Goal: Complete application form: Complete application form

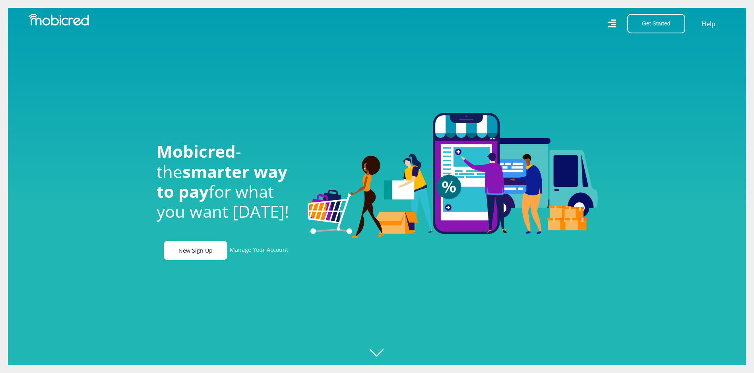
click at [187, 260] on link "New Sign Up" at bounding box center [196, 250] width 64 height 19
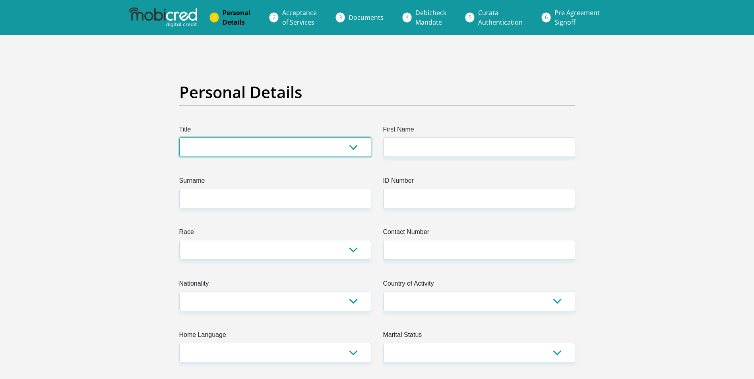
click at [264, 142] on select "Mr Ms Mrs Dr Other" at bounding box center [275, 147] width 192 height 19
select select "Mr"
click at [179, 138] on select "Mr Ms Mrs Dr Other" at bounding box center [275, 147] width 192 height 19
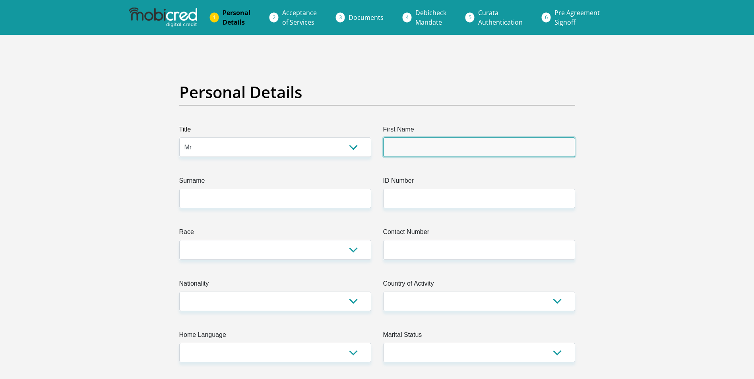
click at [401, 157] on input "First Name" at bounding box center [479, 147] width 192 height 19
type input "Temogo"
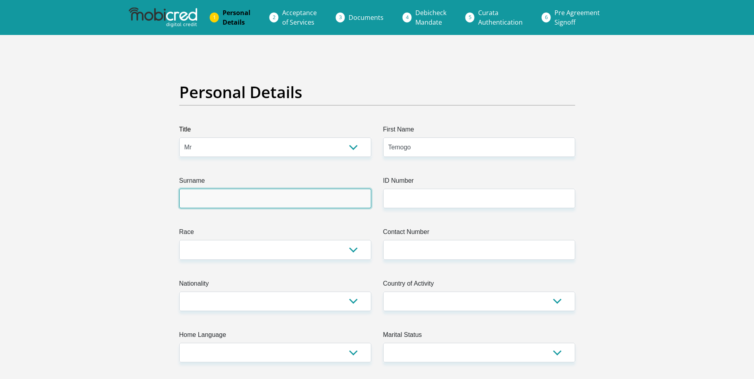
type input "Mafaralala"
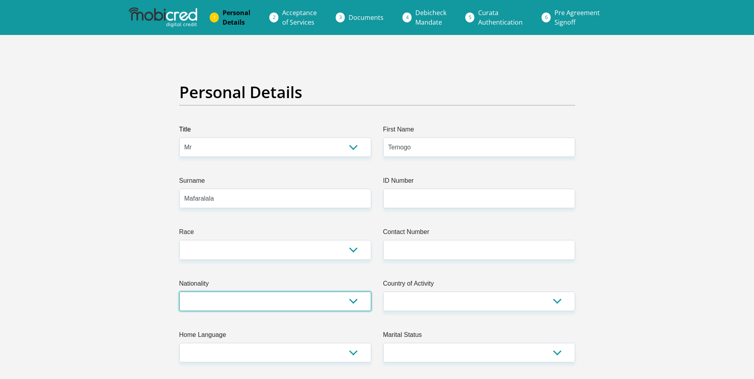
select select "ZAF"
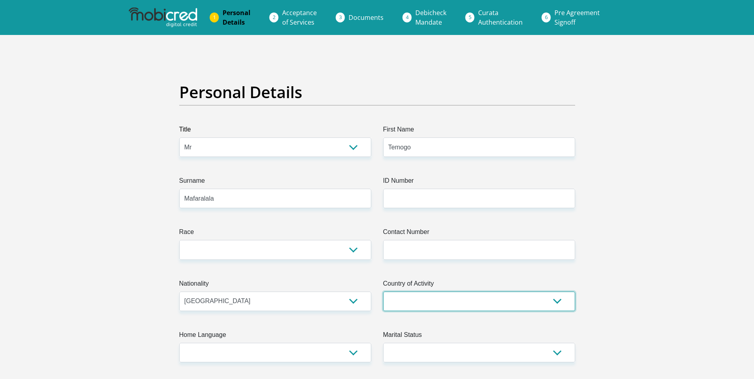
select select "ZAF"
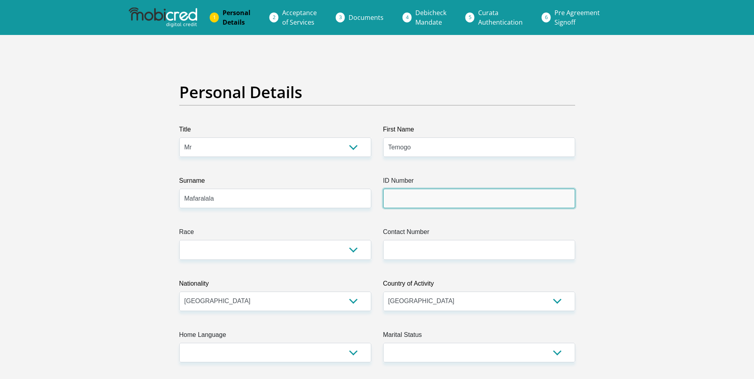
click at [418, 196] on input "ID Number" at bounding box center [479, 198] width 192 height 19
type input "9911065785080"
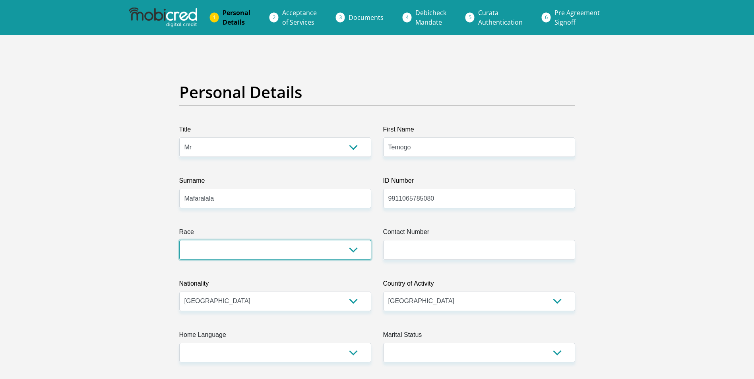
click at [338, 252] on select "Black Coloured Indian White Other" at bounding box center [275, 249] width 192 height 19
select select "1"
click at [179, 240] on select "Black Coloured Indian White Other" at bounding box center [275, 249] width 192 height 19
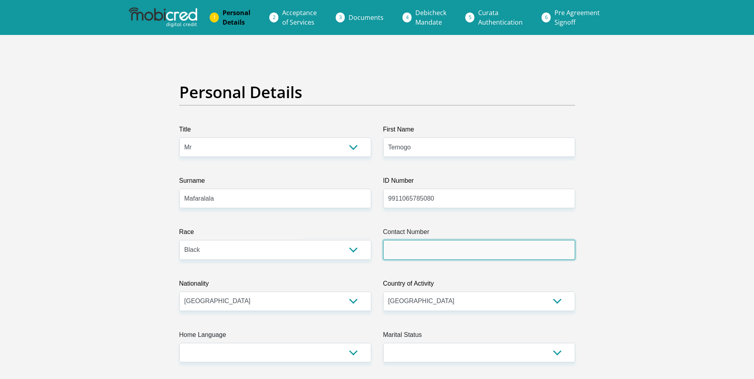
click at [403, 251] on input "Contact Number" at bounding box center [479, 249] width 192 height 19
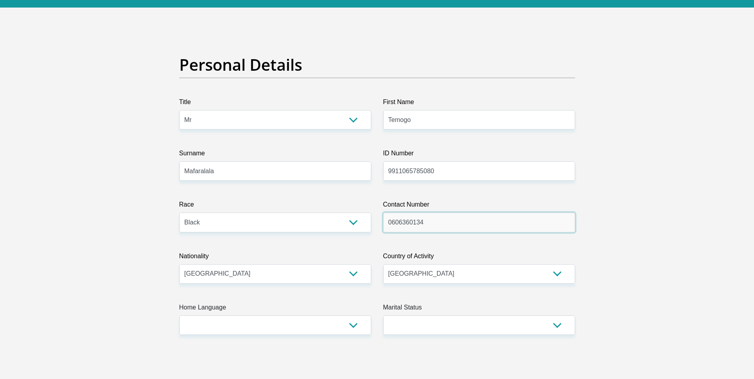
scroll to position [119, 0]
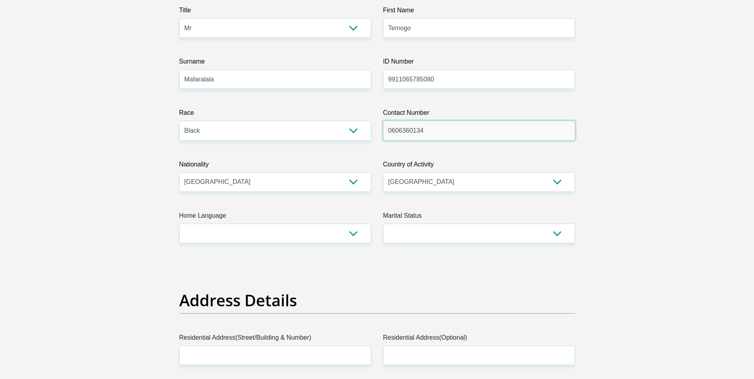
type input "0606360134"
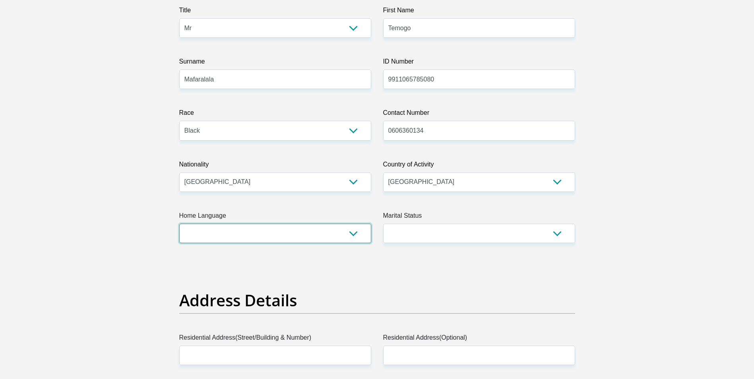
click at [283, 234] on select "Afrikaans English Sepedi South Ndebele Southern Sotho Swati Tsonga Tswana Venda…" at bounding box center [275, 233] width 192 height 19
select select "nso"
click at [179, 224] on select "Afrikaans English Sepedi South Ndebele Southern Sotho Swati Tsonga Tswana Venda…" at bounding box center [275, 233] width 192 height 19
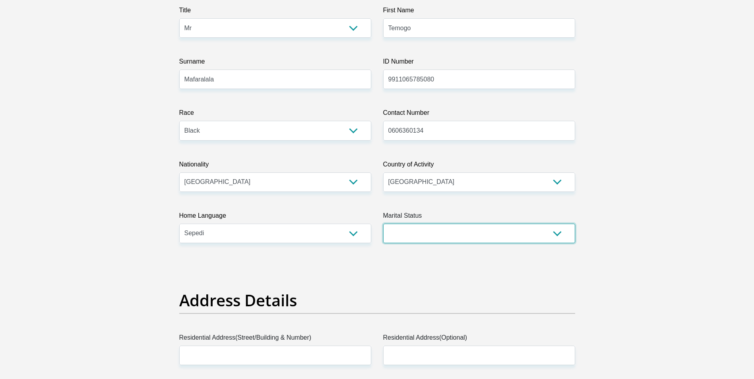
click at [419, 242] on select "Married ANC Single Divorced Widowed Married COP or Customary Law" at bounding box center [479, 233] width 192 height 19
select select "2"
click at [383, 224] on select "Married ANC Single Divorced Widowed Married COP or Customary Law" at bounding box center [479, 233] width 192 height 19
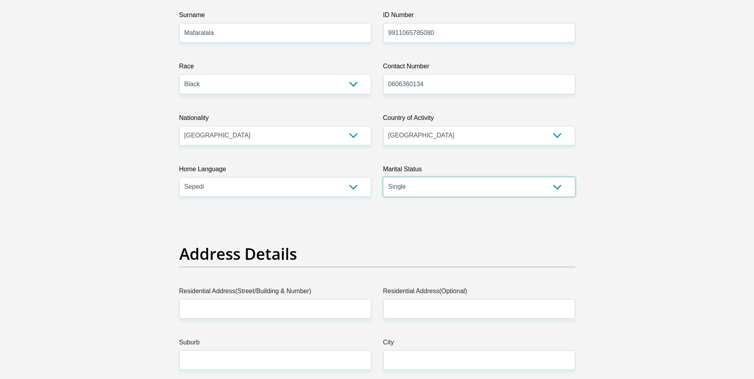
scroll to position [239, 0]
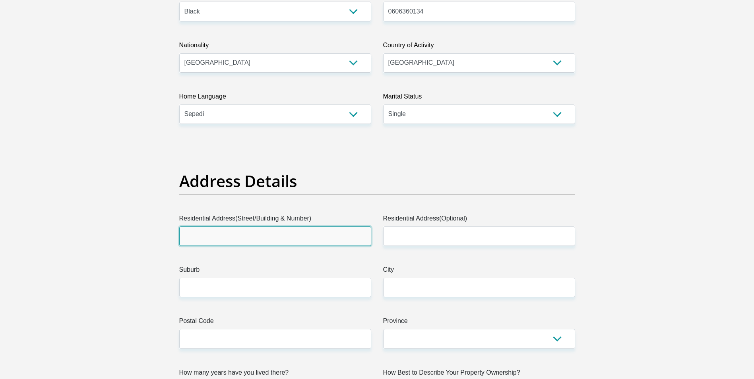
click at [215, 233] on input "Residential Address(Street/Building & Number)" at bounding box center [275, 236] width 192 height 19
type input "Johannesburg"
type input "2094"
type input "temogoM@hollard.co.za"
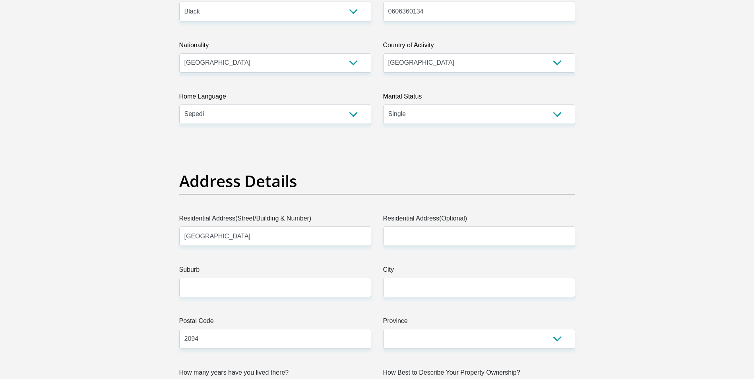
type input "2094"
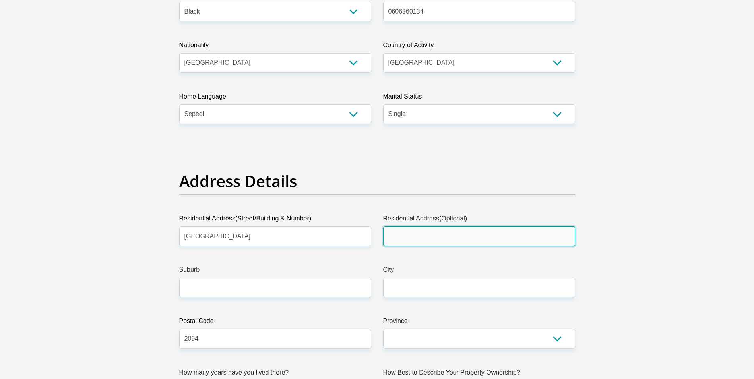
click at [422, 243] on input "Residential Address(Optional)" at bounding box center [479, 236] width 192 height 19
type input "`"
type input "123 Commissioner"
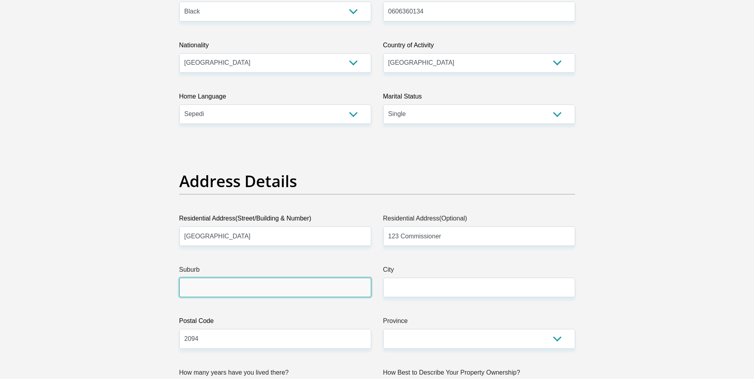
click at [289, 295] on input "Suburb" at bounding box center [275, 287] width 192 height 19
type input "Johannesburg"
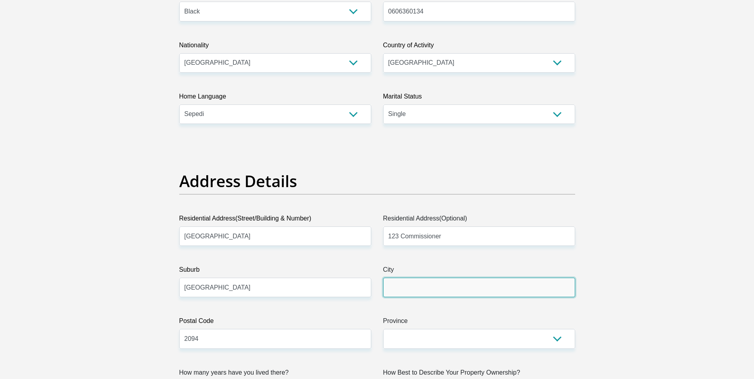
click at [423, 286] on input "City" at bounding box center [479, 287] width 192 height 19
type input "Johannesburg"
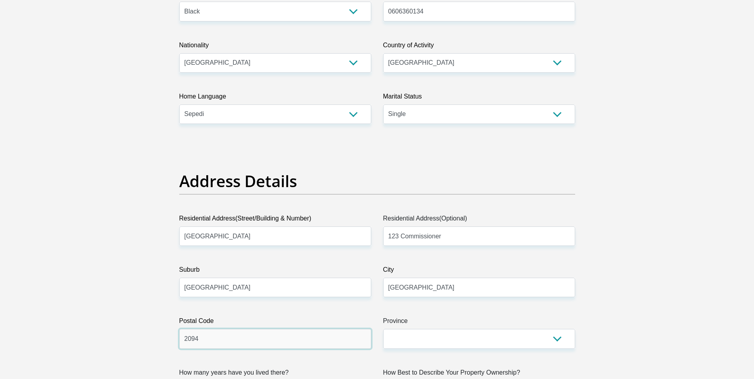
click at [321, 346] on input "2094" at bounding box center [275, 338] width 192 height 19
type input "2001"
click at [424, 346] on select "Eastern Cape Free State Gauteng KwaZulu-Natal Limpopo Mpumalanga Northern Cape …" at bounding box center [479, 338] width 192 height 19
select select "Gauteng"
click at [383, 329] on select "Eastern Cape Free State Gauteng KwaZulu-Natal Limpopo Mpumalanga Northern Cape …" at bounding box center [479, 338] width 192 height 19
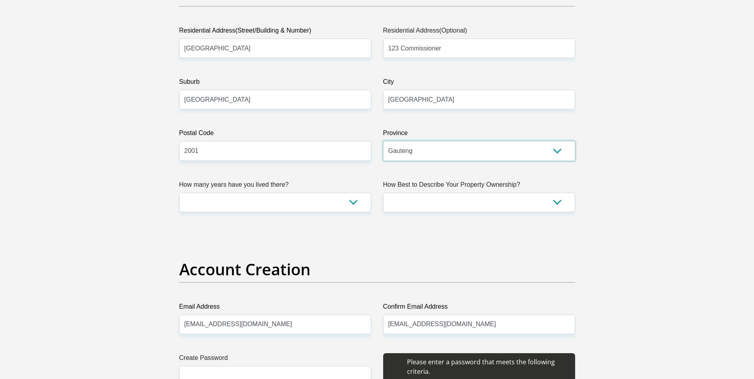
scroll to position [427, 0]
click at [313, 202] on select "less than 1 year 1-3 years 3-5 years 5+ years" at bounding box center [275, 201] width 192 height 19
select select "5"
click at [179, 192] on select "less than 1 year 1-3 years 3-5 years 5+ years" at bounding box center [275, 201] width 192 height 19
click at [449, 204] on select "Owned Rented Family Owned Company Dwelling" at bounding box center [479, 201] width 192 height 19
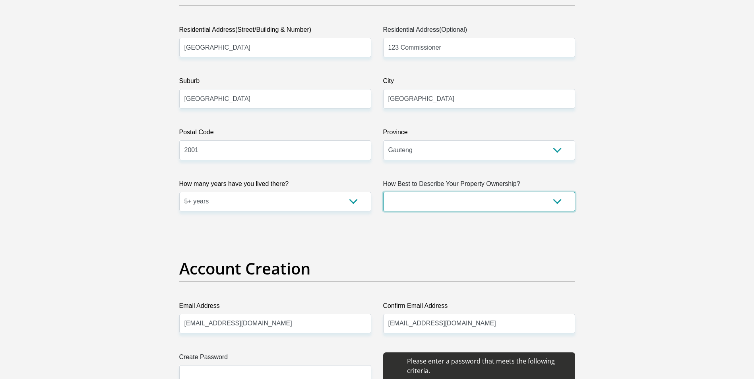
select select "Rented"
click at [383, 192] on select "Owned Rented Family Owned Company Dwelling" at bounding box center [479, 201] width 192 height 19
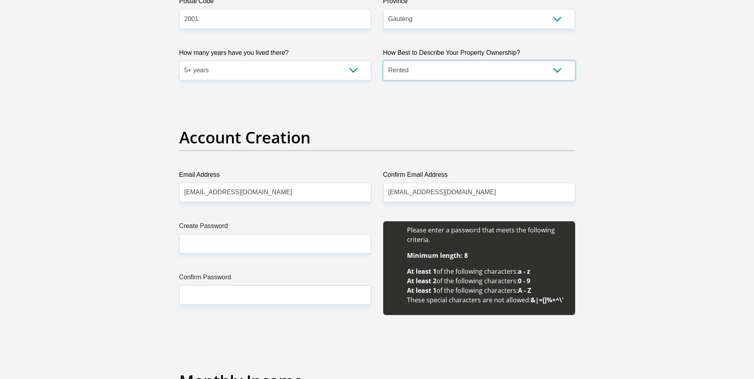
scroll to position [559, 0]
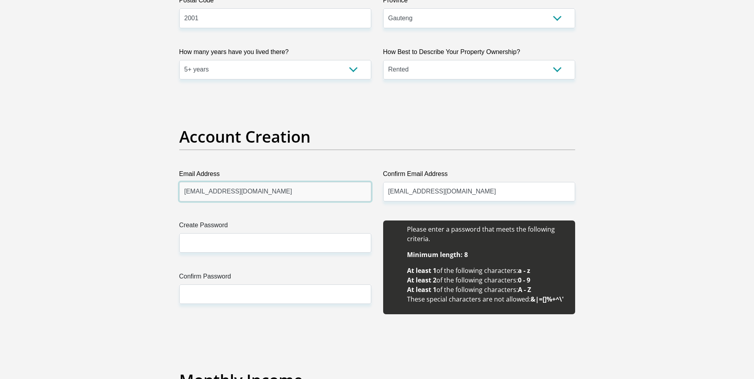
click at [326, 187] on input "temogoM@hollard.co.za" at bounding box center [275, 191] width 192 height 19
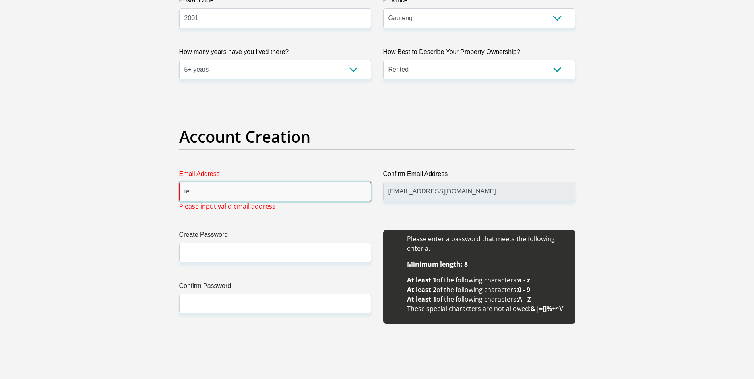
type input "t"
type input "mafaralalatemogo6@gmail.com"
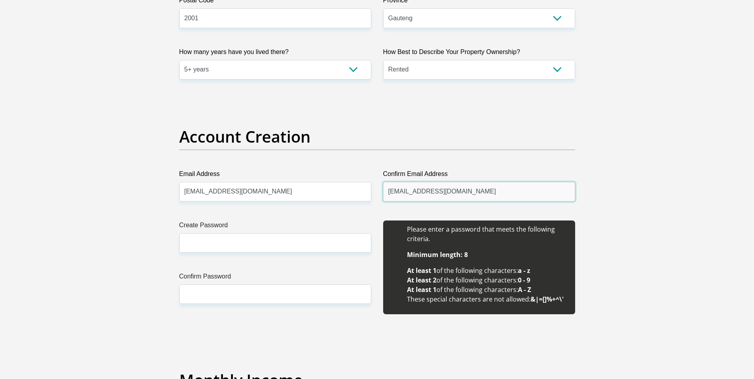
click at [470, 193] on input "temogoM@hollard.co.za" at bounding box center [479, 191] width 192 height 19
type input "t"
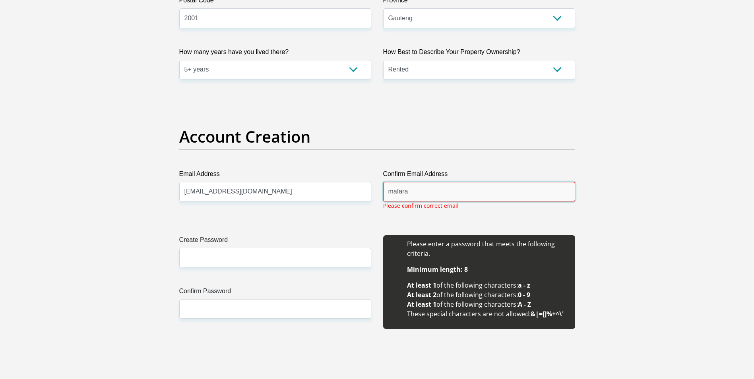
type input "mafaralalatemogo6@gmail.com"
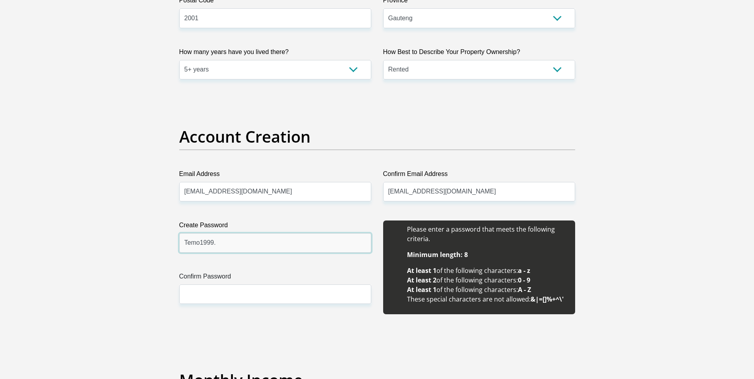
type input "Temo1999."
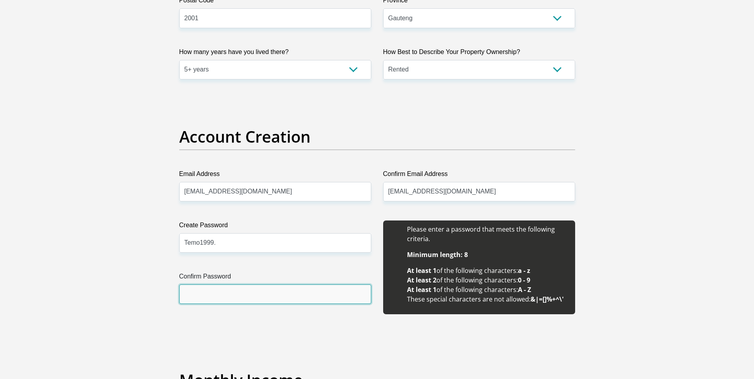
click at [313, 287] on input "Confirm Password" at bounding box center [275, 294] width 192 height 19
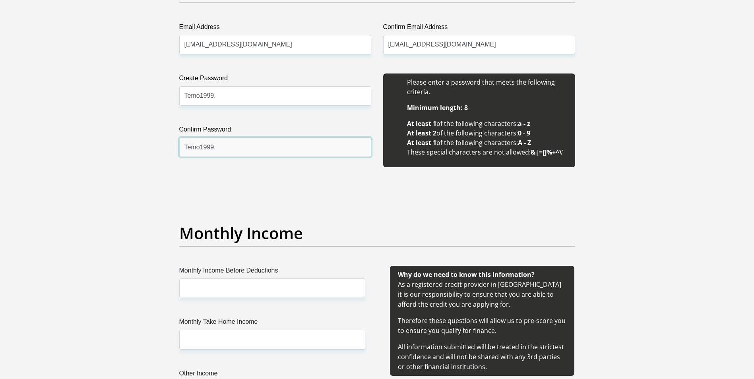
scroll to position [718, 0]
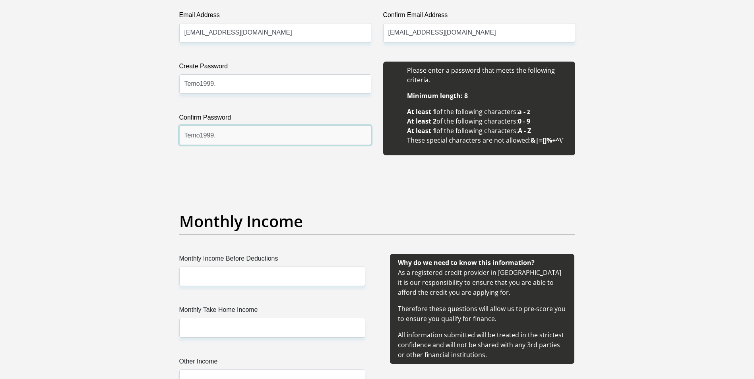
type input "Temo1999."
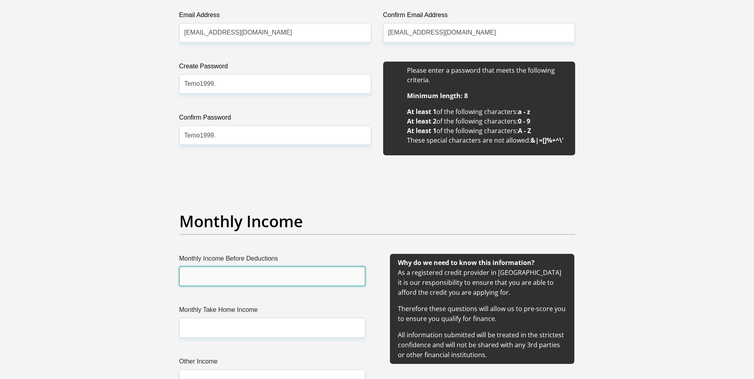
click at [303, 276] on input "Monthly Income Before Deductions" at bounding box center [272, 276] width 186 height 19
type input "1"
type input "15000"
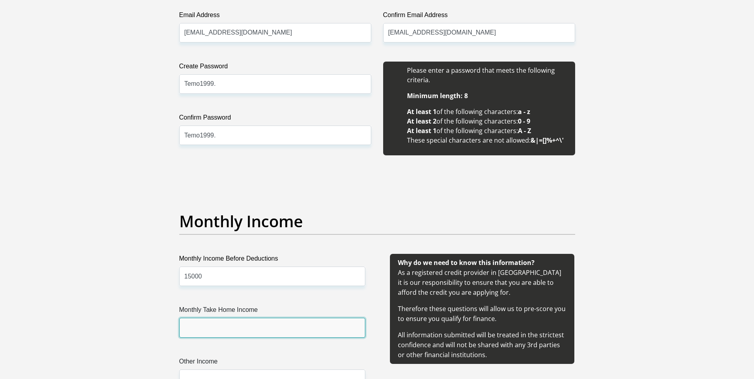
click at [245, 325] on input "Monthly Take Home Income" at bounding box center [272, 327] width 186 height 19
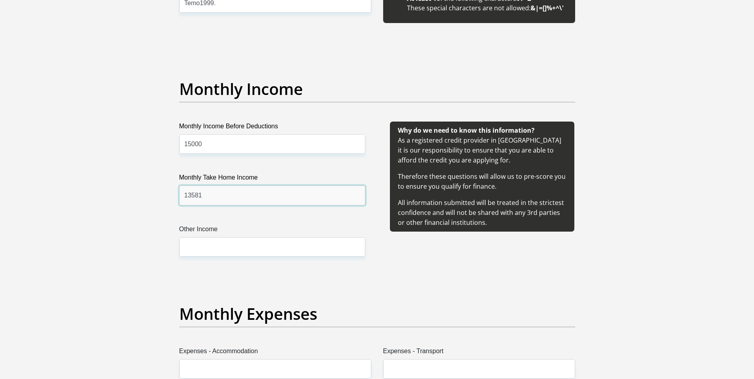
scroll to position [917, 0]
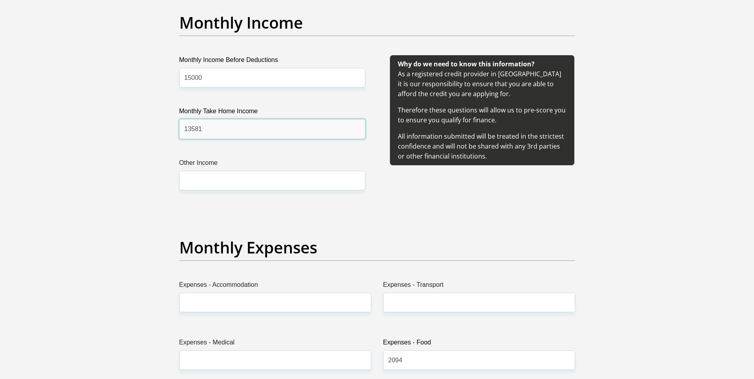
type input "13581"
click at [246, 291] on label "Expenses - Accommodation" at bounding box center [275, 286] width 192 height 13
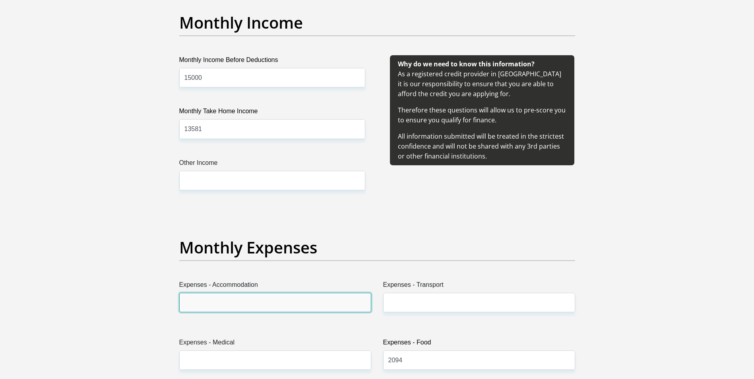
click at [246, 293] on input "Expenses - Accommodation" at bounding box center [275, 302] width 192 height 19
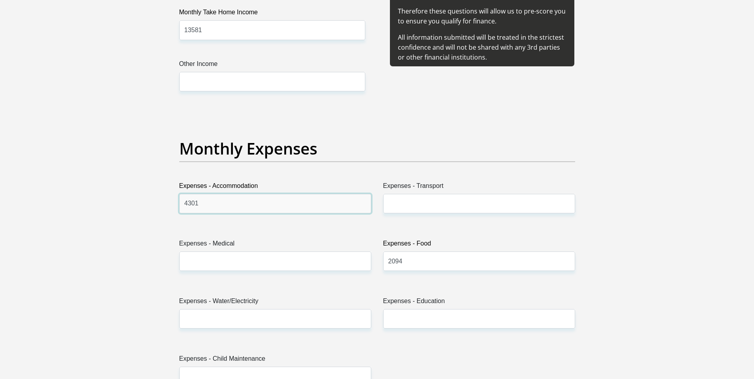
scroll to position [1037, 0]
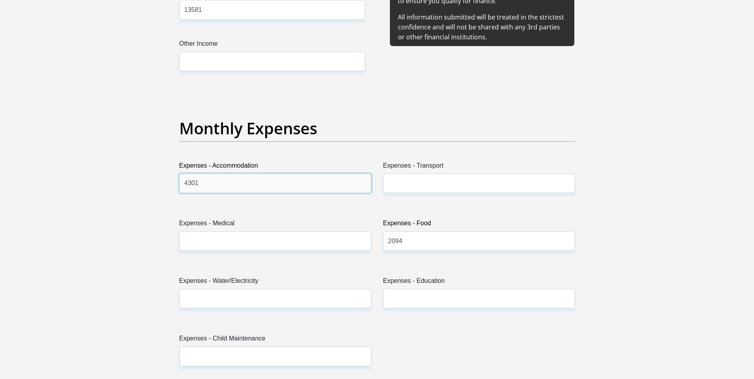
type input "4301"
click at [421, 239] on input "2094" at bounding box center [479, 240] width 192 height 19
type input "2"
type input "2000"
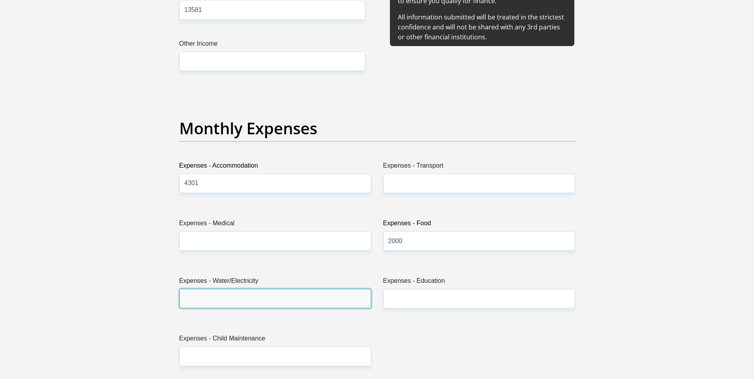
click at [264, 301] on input "Expenses - Water/Electricity" at bounding box center [275, 298] width 192 height 19
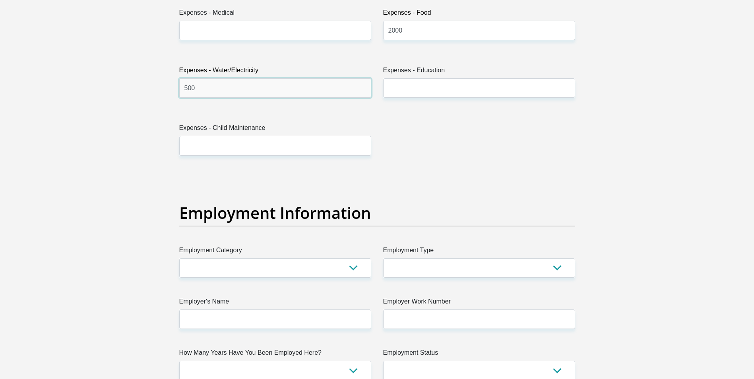
scroll to position [1275, 0]
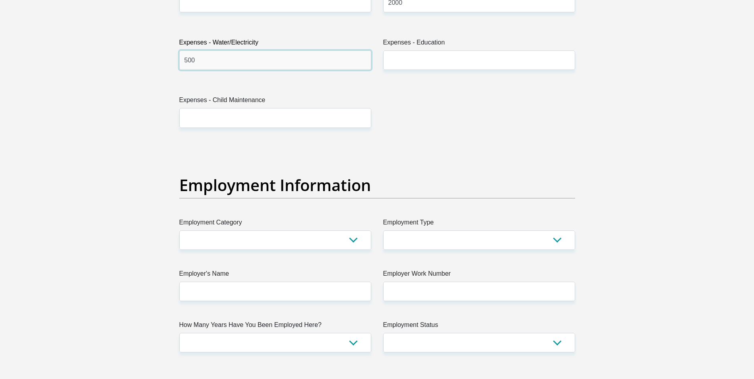
type input "500"
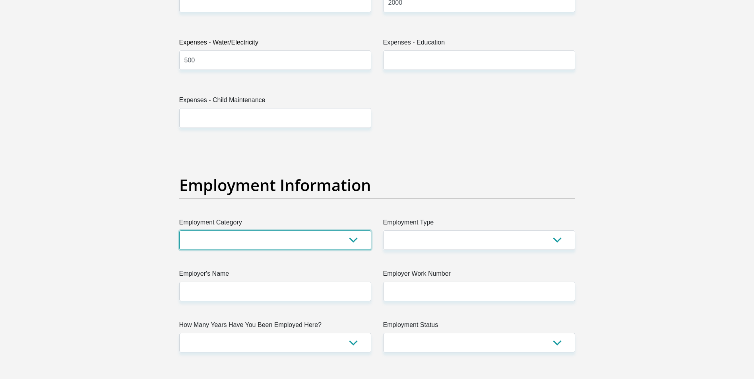
click at [303, 246] on select "AGRICULTURE ALCOHOL & TOBACCO CONSTRUCTION MATERIALS METALLURGY EQUIPMENT FOR R…" at bounding box center [275, 240] width 192 height 19
click at [80, 221] on section "Personal Details Title Mr Ms Mrs Dr Other First Name Temogo Surname Mafaralala …" at bounding box center [377, 146] width 754 height 2772
click at [274, 248] on select "AGRICULTURE ALCOHOL & TOBACCO CONSTRUCTION MATERIALS METALLURGY EQUIPMENT FOR R…" at bounding box center [275, 240] width 192 height 19
select select "17"
click at [179, 231] on select "AGRICULTURE ALCOHOL & TOBACCO CONSTRUCTION MATERIALS METALLURGY EQUIPMENT FOR R…" at bounding box center [275, 240] width 192 height 19
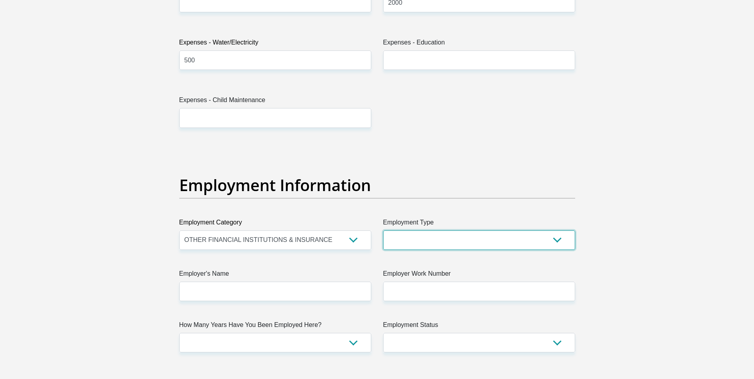
click at [398, 237] on select "College/Lecturer Craft Seller Creative Driver Executive Farmer Forces - Non Com…" at bounding box center [479, 240] width 192 height 19
click at [649, 119] on section "Personal Details Title Mr Ms Mrs Dr Other First Name Temogo Surname Mafaralala …" at bounding box center [377, 146] width 754 height 2772
click at [405, 241] on select "College/Lecturer Craft Seller Creative Driver Executive Farmer Forces - Non Com…" at bounding box center [479, 240] width 192 height 19
select select "Service Industry"
click at [383, 231] on select "College/Lecturer Craft Seller Creative Driver Executive Farmer Forces - Non Com…" at bounding box center [479, 240] width 192 height 19
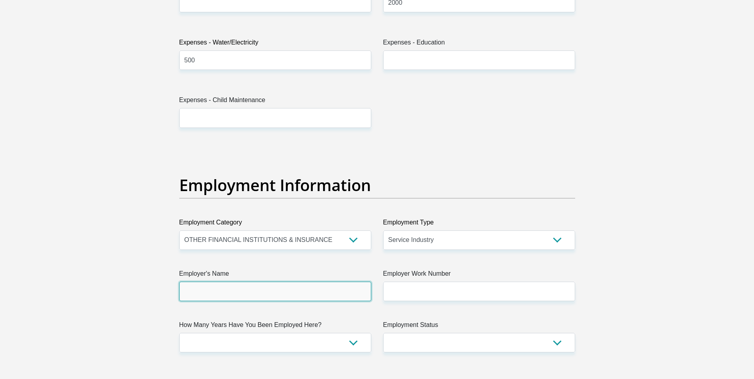
click at [285, 301] on input "Employer's Name" at bounding box center [275, 291] width 192 height 19
type input "HollardInsurancecompany"
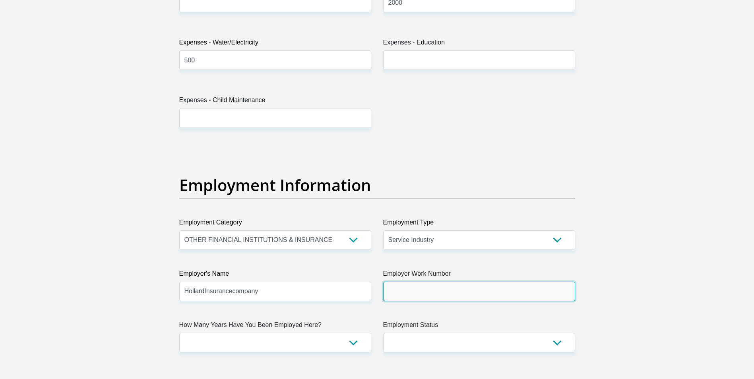
click at [419, 285] on input "Employer Work Number" at bounding box center [479, 291] width 192 height 19
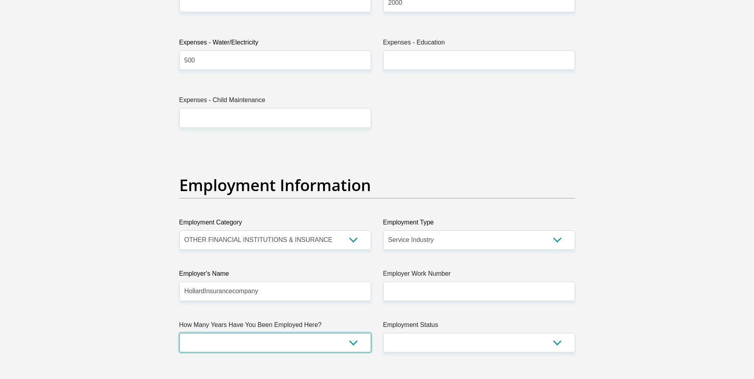
click at [326, 343] on select "less than 1 year 1-3 years 3-5 years 5+ years" at bounding box center [275, 342] width 192 height 19
select select "6"
click at [179, 333] on select "less than 1 year 1-3 years 3-5 years 5+ years" at bounding box center [275, 342] width 192 height 19
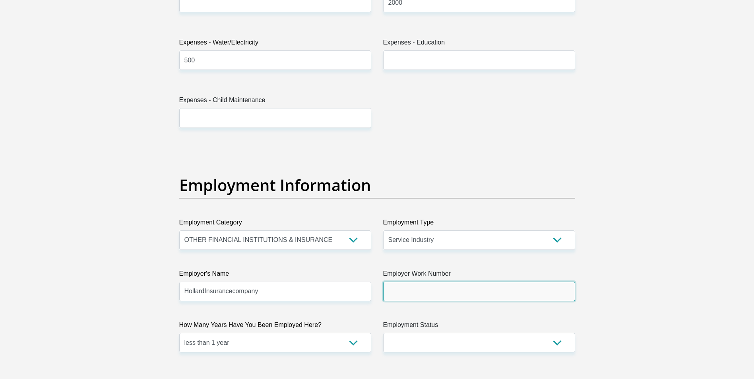
click at [407, 291] on input "Employer Work Number" at bounding box center [479, 291] width 192 height 19
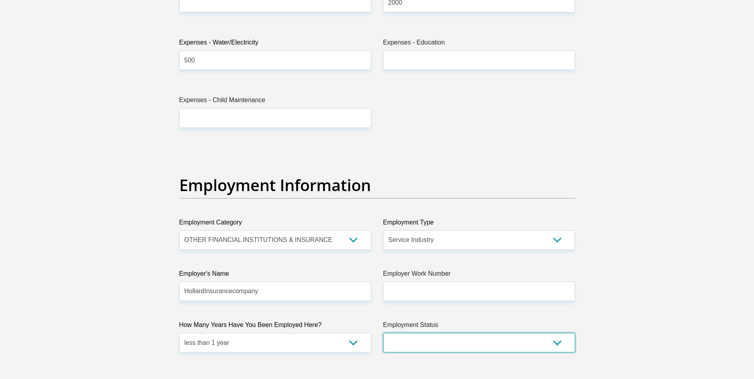
click at [411, 341] on select "Permanent/Full-time Part-time/Casual Contract Worker Self-Employed Housewife Re…" at bounding box center [479, 342] width 192 height 19
select select "3"
click at [383, 333] on select "Permanent/Full-time Part-time/Casual Contract Worker Self-Employed Housewife Re…" at bounding box center [479, 342] width 192 height 19
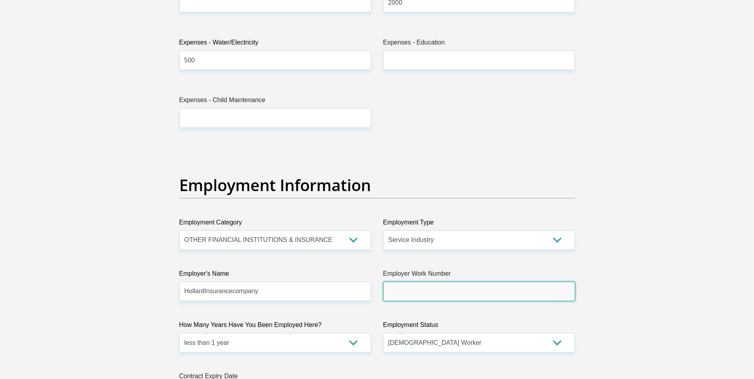
click at [414, 292] on input "Employer Work Number" at bounding box center [479, 291] width 192 height 19
paste input "011 351 4065"
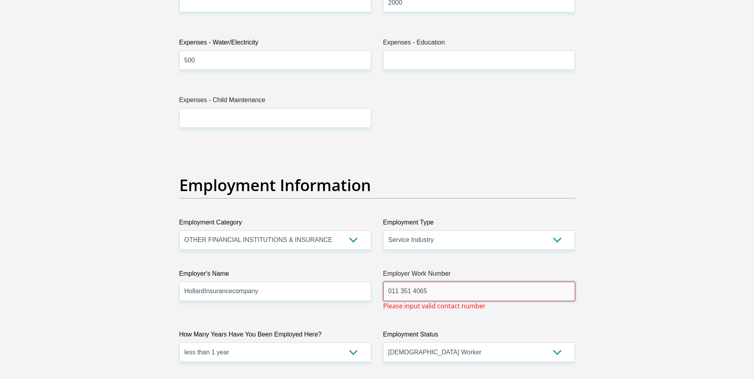
click at [412, 291] on input "011 351 4065" at bounding box center [479, 291] width 192 height 19
click at [399, 293] on input "011 3514065" at bounding box center [479, 291] width 192 height 19
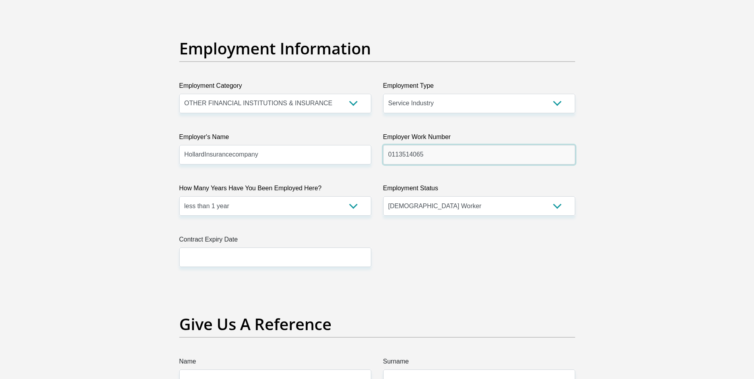
scroll to position [1434, 0]
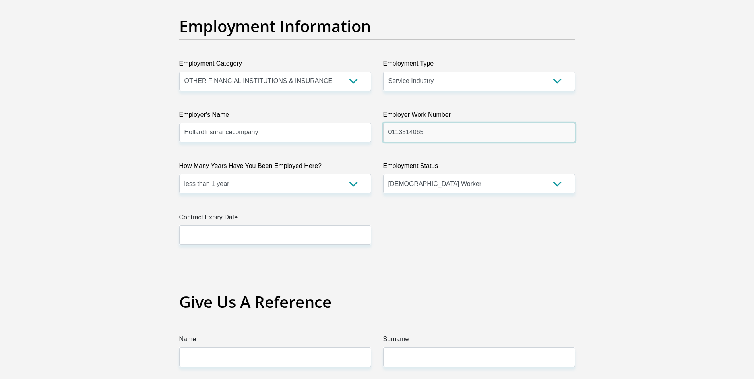
type input "0113514065"
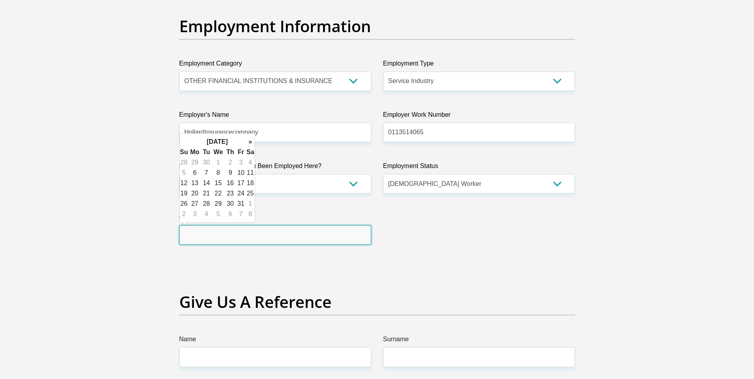
click at [245, 245] on input "text" at bounding box center [275, 234] width 192 height 19
click at [239, 202] on td "31" at bounding box center [241, 204] width 10 height 10
type input "2025/10/31"
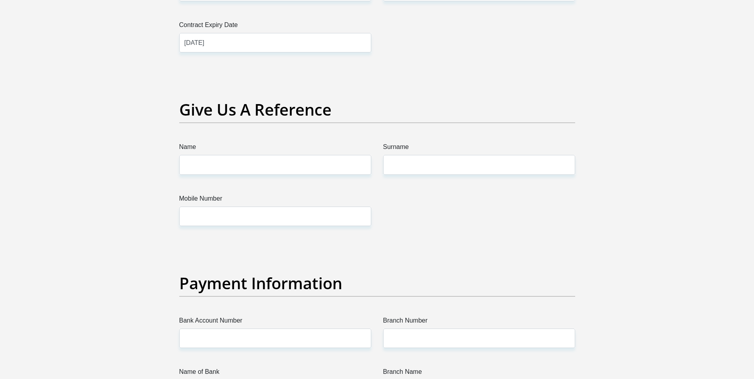
scroll to position [1633, 0]
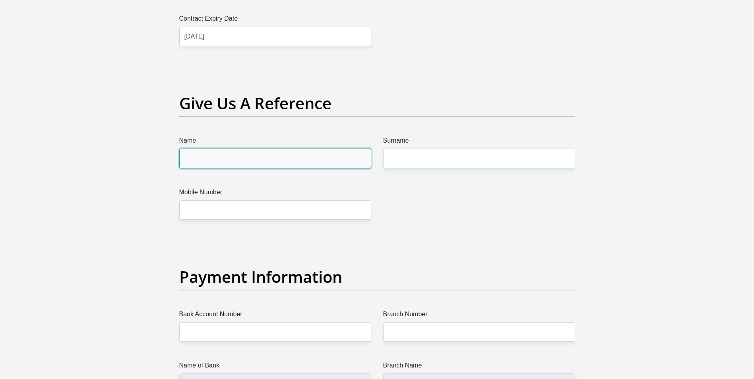
click at [257, 156] on input "Name" at bounding box center [275, 158] width 192 height 19
type input "Anna"
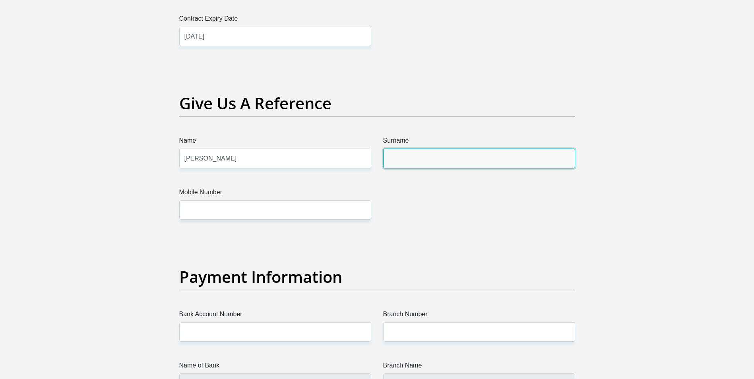
click at [397, 159] on input "Surname" at bounding box center [479, 158] width 192 height 19
type input "m"
type input "Mafaralala"
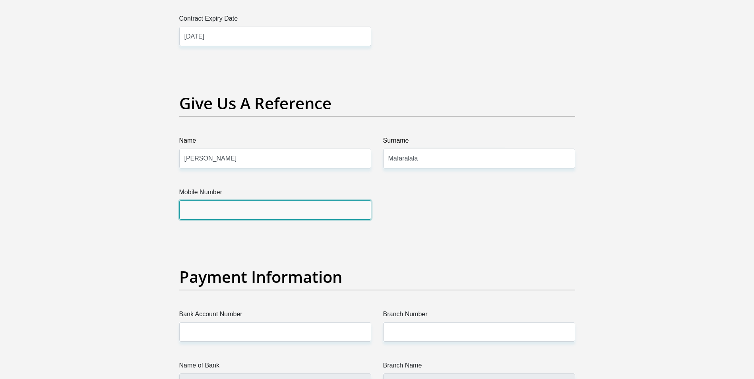
click at [313, 211] on input "Mobile Number" at bounding box center [275, 209] width 192 height 19
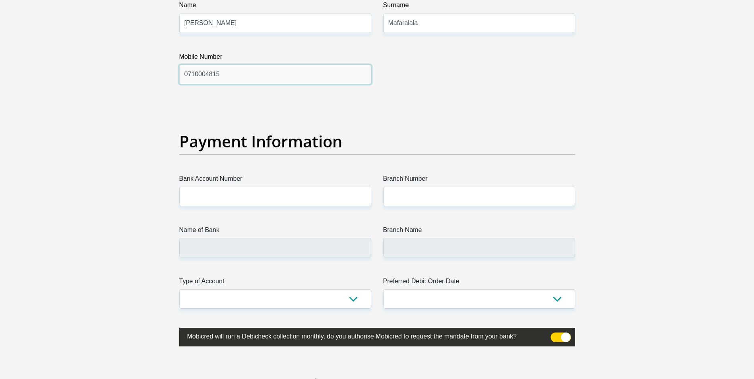
scroll to position [1792, 0]
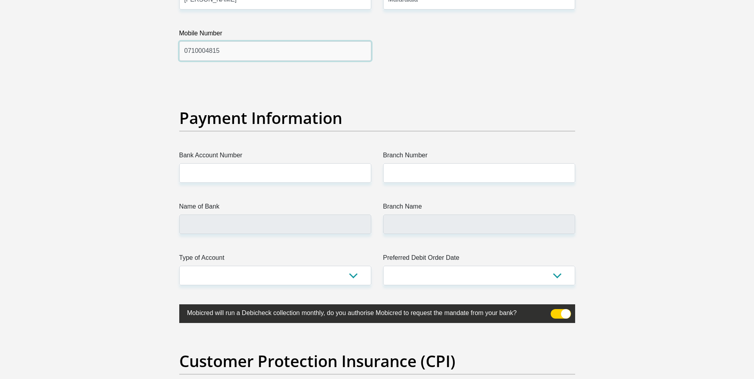
type input "0710004815"
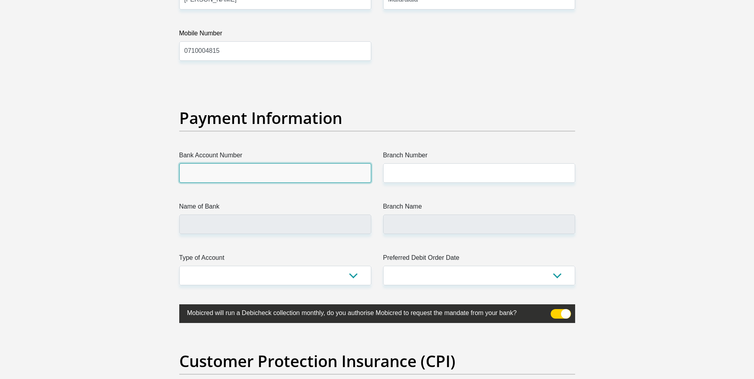
click at [243, 178] on input "Bank Account Number" at bounding box center [275, 172] width 192 height 19
type input "1574424139"
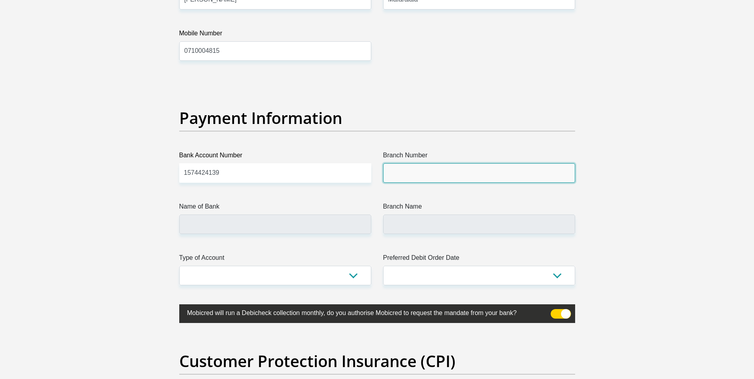
click at [463, 168] on input "Branch Number" at bounding box center [479, 172] width 192 height 19
type input "470010"
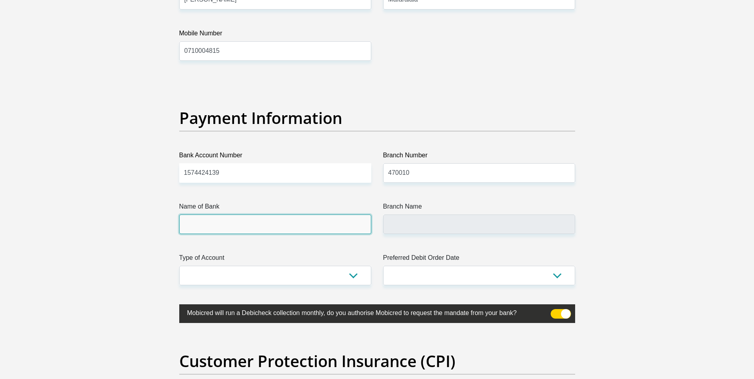
click at [337, 224] on input "Name of Bank" at bounding box center [275, 224] width 192 height 19
type input "CAPITEC BANK LIMITED"
type input "CAPITEC BANK CPC"
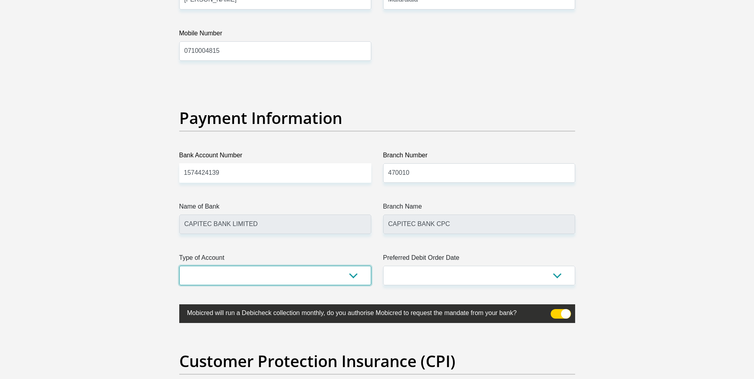
click at [266, 278] on select "Cheque Savings" at bounding box center [275, 275] width 192 height 19
select select "SAV"
click at [179, 266] on select "Cheque Savings" at bounding box center [275, 275] width 192 height 19
click at [408, 281] on select "1st 2nd 3rd 4th 5th 7th 18th 19th 20th 21st 22nd 23rd 24th 25th 26th 27th 28th …" at bounding box center [479, 275] width 192 height 19
select select "24"
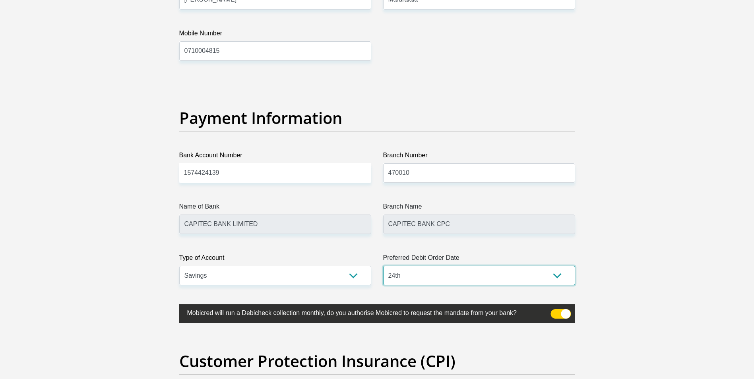
click at [383, 266] on select "1st 2nd 3rd 4th 5th 7th 18th 19th 20th 21st 22nd 23rd 24th 25th 26th 27th 28th …" at bounding box center [479, 275] width 192 height 19
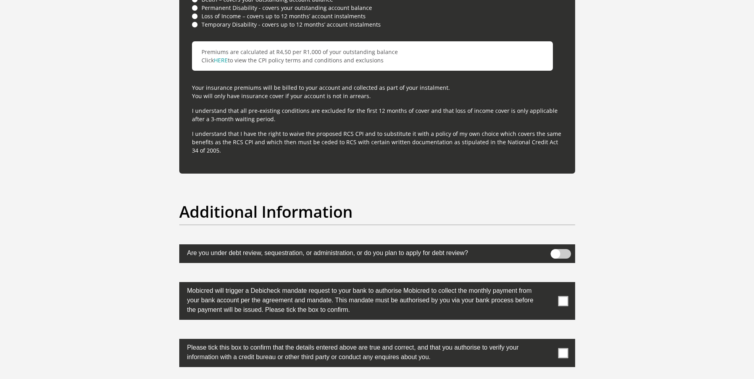
scroll to position [2266, 0]
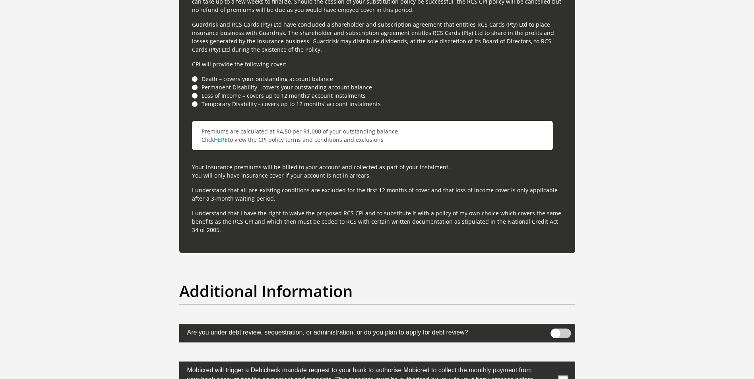
click at [193, 81] on li "Death – covers your outstanding account balance" at bounding box center [377, 79] width 371 height 8
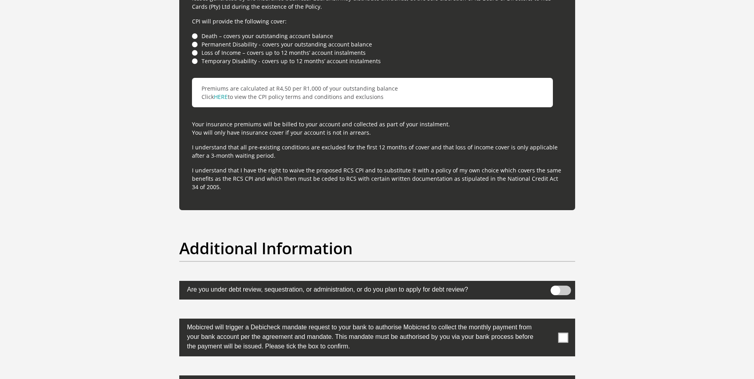
scroll to position [2386, 0]
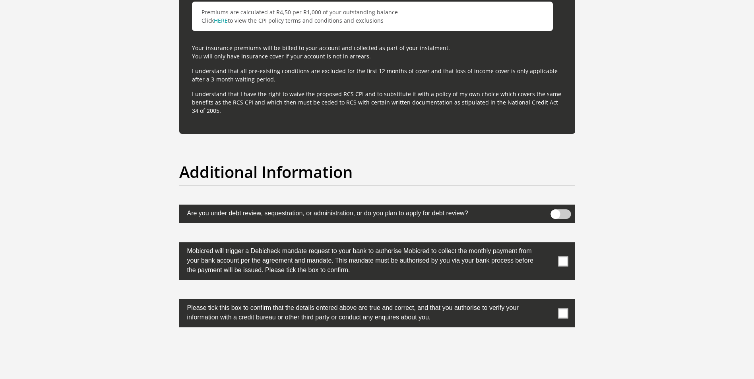
click at [568, 216] on span at bounding box center [561, 215] width 20 height 10
click at [555, 212] on input "checkbox" at bounding box center [555, 212] width 0 height 0
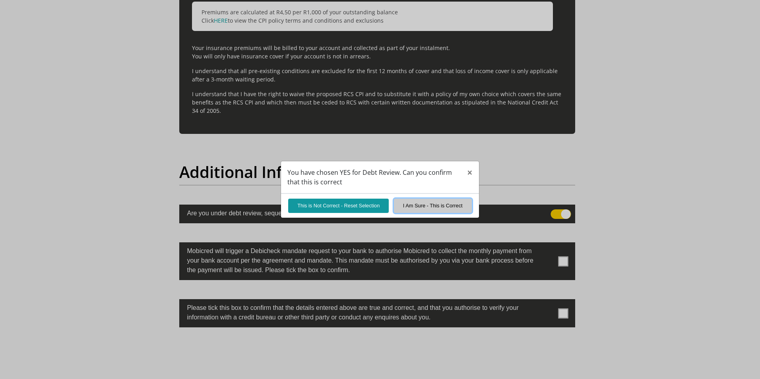
click at [408, 206] on button "I Am Sure - This is Correct" at bounding box center [433, 206] width 78 height 14
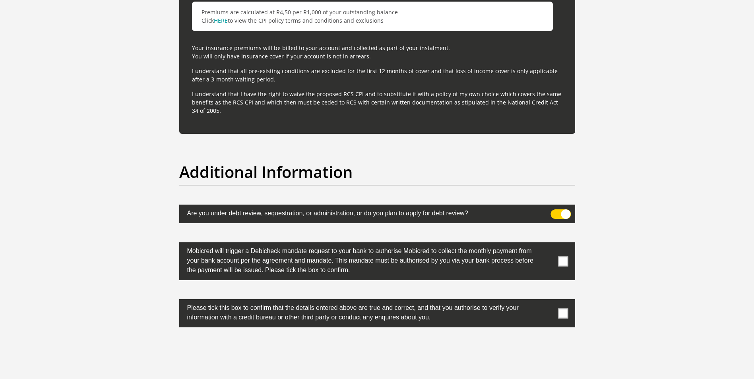
click at [566, 259] on span at bounding box center [563, 261] width 10 height 10
click at [547, 245] on input "checkbox" at bounding box center [547, 245] width 0 height 0
click at [565, 316] on span at bounding box center [563, 314] width 10 height 10
click at [547, 301] on input "checkbox" at bounding box center [547, 301] width 0 height 0
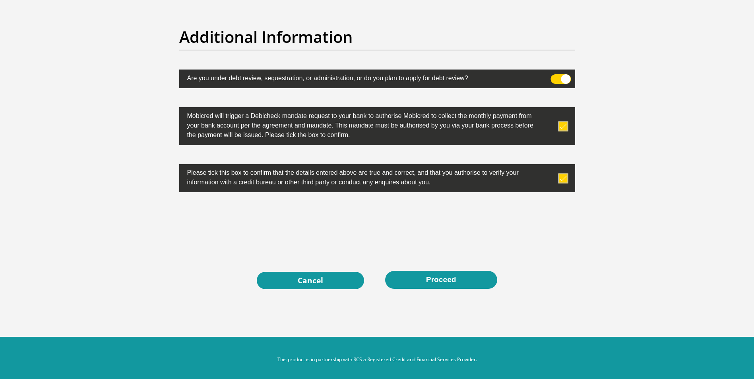
scroll to position [2525, 0]
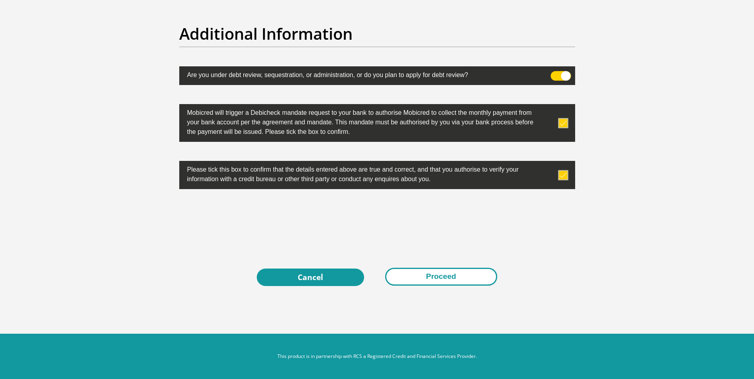
click at [420, 283] on button "Proceed" at bounding box center [441, 277] width 112 height 18
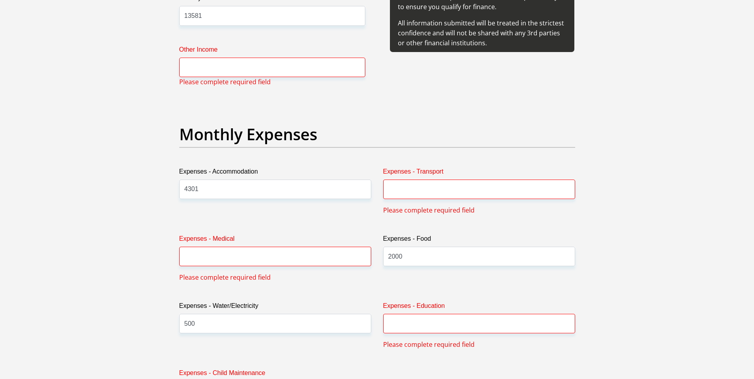
scroll to position [988, 0]
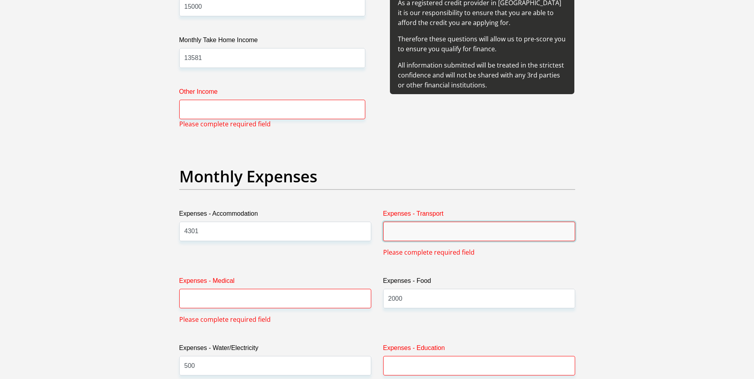
click at [419, 231] on input "Expenses - Transport" at bounding box center [479, 231] width 192 height 19
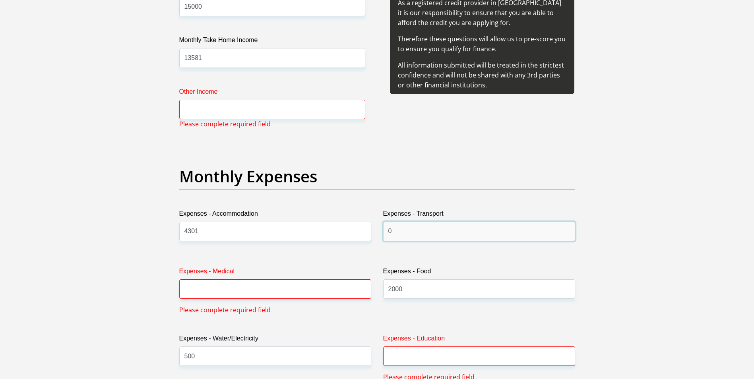
type input "0"
click at [300, 297] on input "Expenses - Medical" at bounding box center [275, 289] width 192 height 19
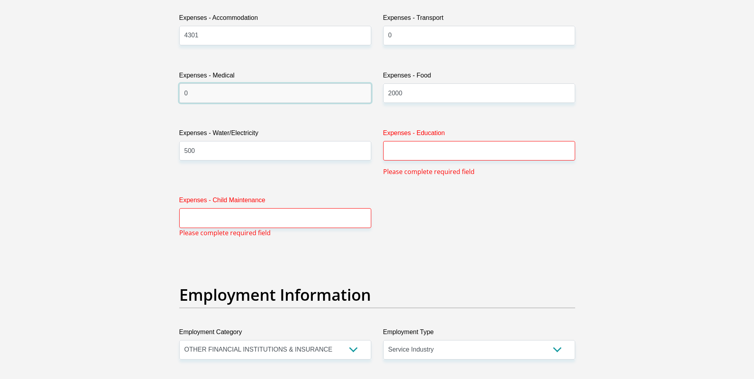
scroll to position [1187, 0]
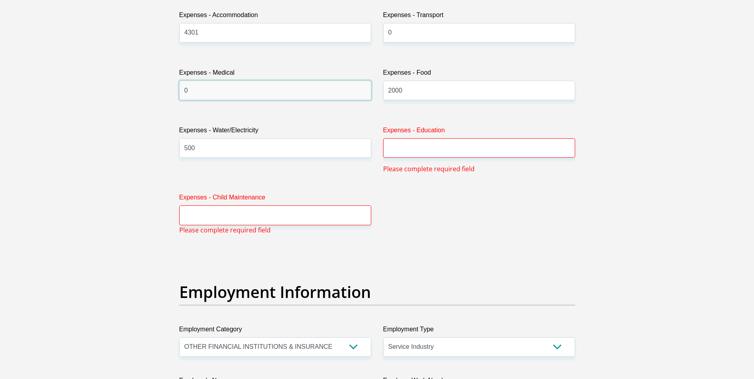
type input "0"
click at [419, 143] on input "Expenses - Education" at bounding box center [479, 147] width 192 height 19
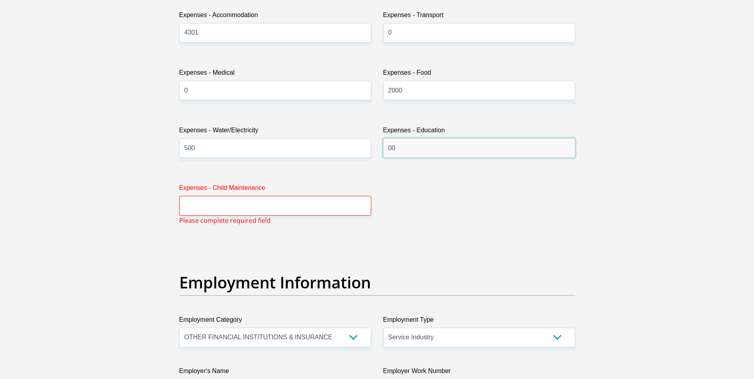
type input "00"
click at [268, 213] on input "Expenses - Child Maintenance" at bounding box center [275, 205] width 192 height 19
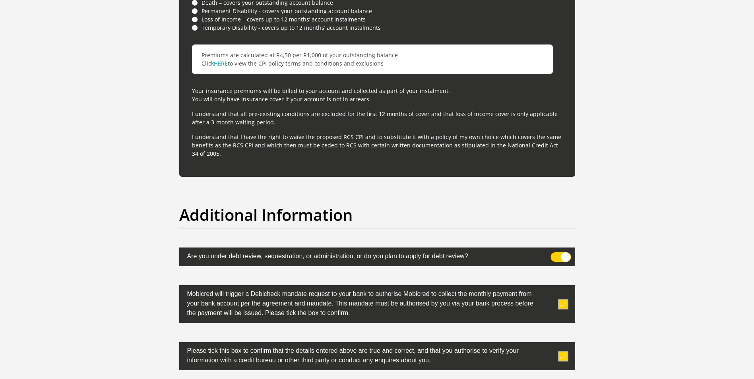
scroll to position [2499, 0]
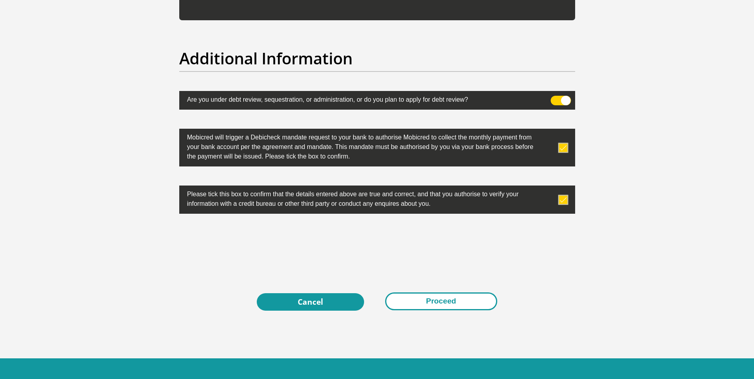
type input "0"
click at [404, 304] on button "Proceed" at bounding box center [441, 302] width 112 height 18
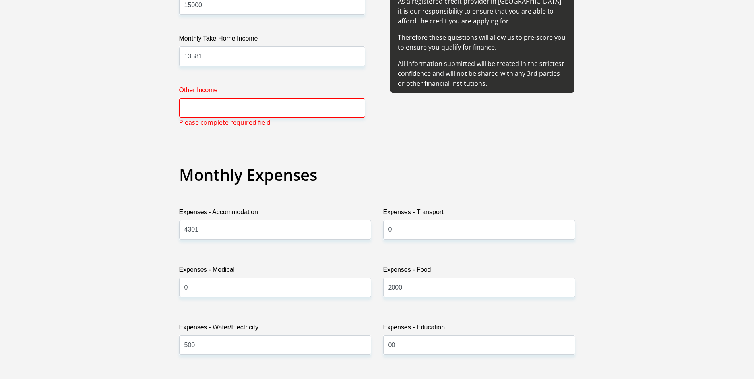
scroll to position [988, 0]
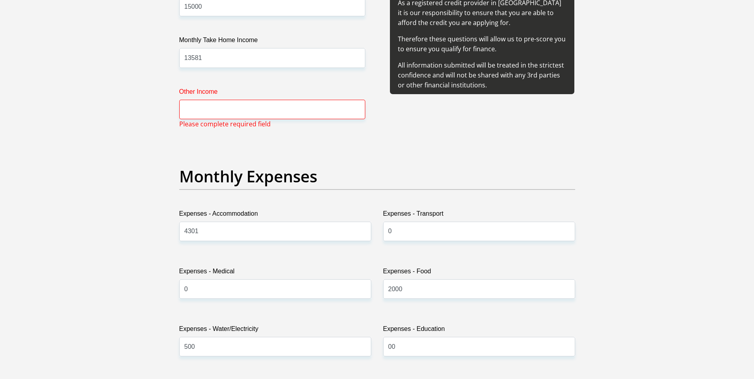
click at [226, 122] on span "Please complete required field" at bounding box center [224, 124] width 91 height 10
click at [212, 101] on input "Other Income" at bounding box center [272, 109] width 186 height 19
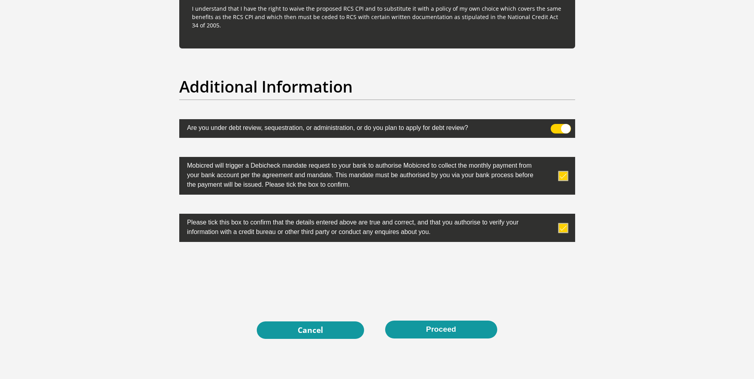
scroll to position [2525, 0]
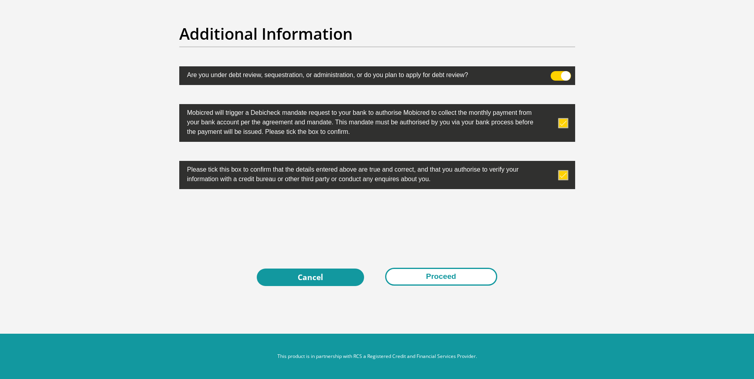
type input "0"
click at [404, 275] on button "Proceed" at bounding box center [441, 277] width 112 height 18
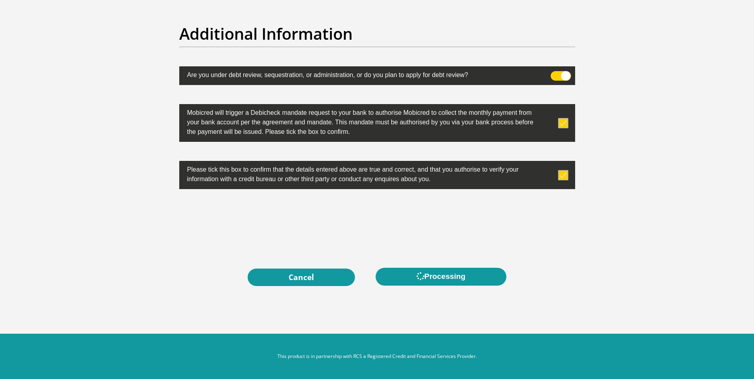
scroll to position [0, 0]
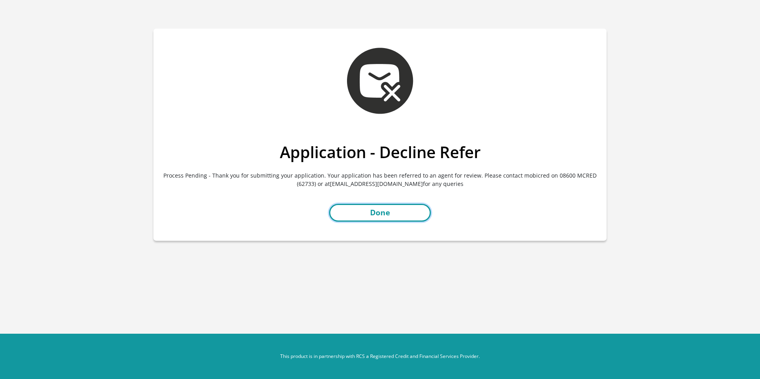
click at [381, 206] on link "Done" at bounding box center [380, 213] width 102 height 18
